Goal: Task Accomplishment & Management: Use online tool/utility

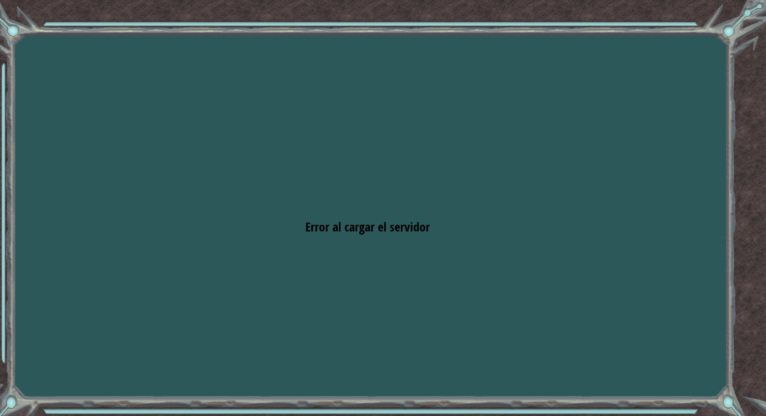
click at [453, 308] on div "Objetivos Error al cargar el servidor Deberás unirte a un curso para jugar a es…" at bounding box center [383, 208] width 766 height 416
